Goal: Find specific page/section: Find specific page/section

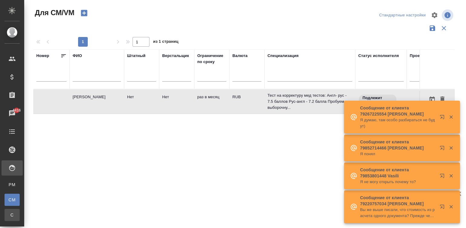
scroll to position [0, 231]
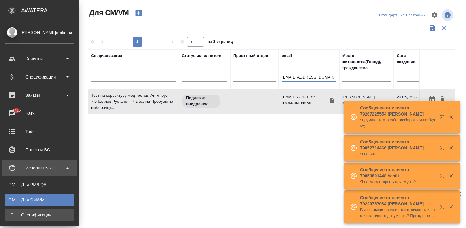
click at [11, 217] on div "Спецификации" at bounding box center [40, 215] width 64 height 6
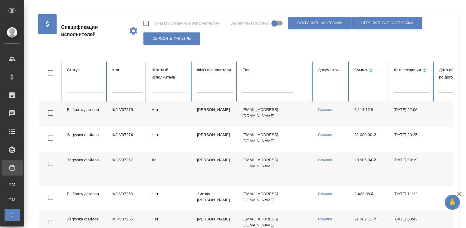
checkbox input "false"
click at [129, 88] on input "text" at bounding box center [127, 88] width 30 height 8
paste input "ФЛ-V34613"
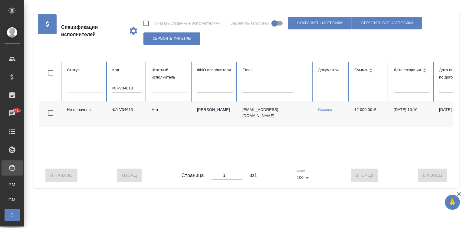
scroll to position [0, 234]
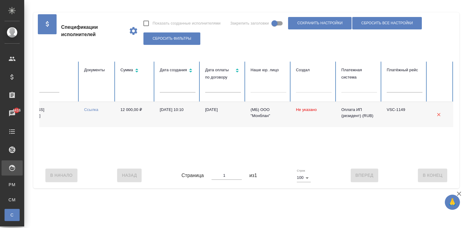
click at [314, 162] on div "Не оплачена ФЛ-V34613 Нет Шашкова Татьяна Павловна tatyanashash@gmail.com Ссылк…" at bounding box center [129, 132] width 649 height 61
click at [90, 110] on link "Ссылка" at bounding box center [91, 109] width 14 height 5
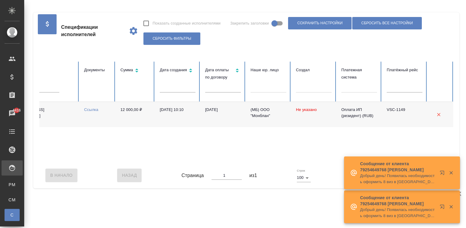
click at [285, 115] on td "(МБ) ООО "Монблан"" at bounding box center [268, 114] width 45 height 25
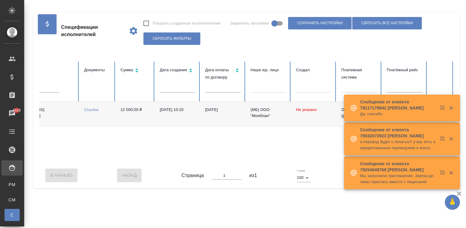
scroll to position [0, 0]
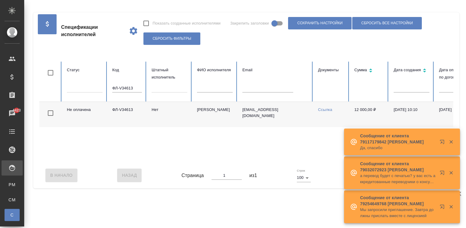
click at [126, 89] on input "ФЛ-V34613" at bounding box center [127, 88] width 30 height 8
paste input "6874"
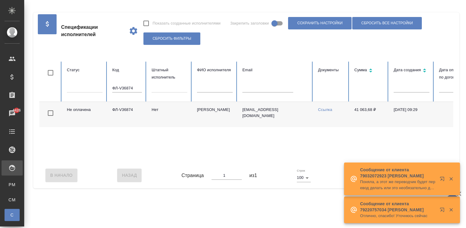
click at [129, 82] on th "Код ФЛ-V36874" at bounding box center [126, 81] width 39 height 40
click at [131, 88] on input "ФЛ-V36874" at bounding box center [127, 88] width 30 height 8
paste input "41"
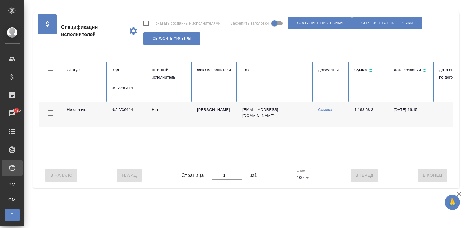
click at [131, 88] on input "ФЛ-V36414" at bounding box center [127, 88] width 30 height 8
type input "ФЛ-V36414"
